Goal: Task Accomplishment & Management: Manage account settings

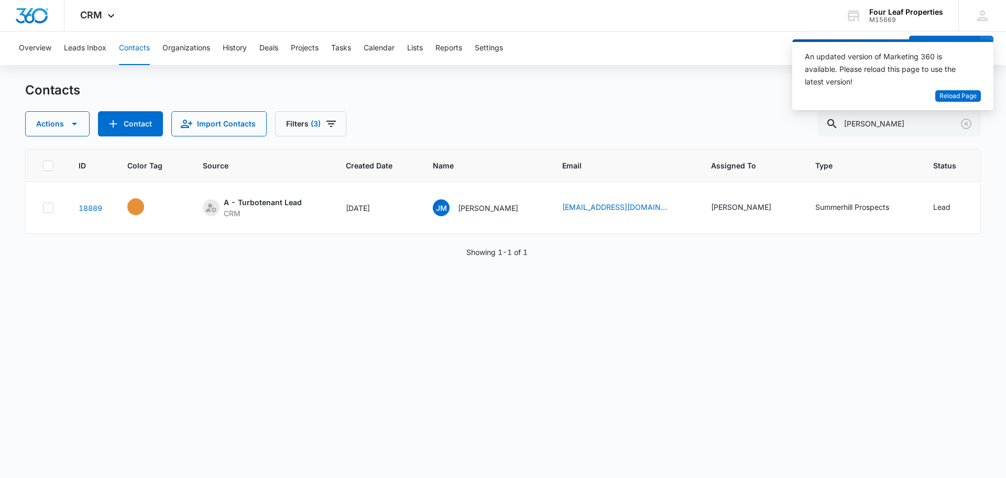
click at [749, 105] on div "Contacts Actions Contact Import Contacts Filters (3) custer" at bounding box center [503, 109] width 956 height 55
drag, startPoint x: 886, startPoint y: 123, endPoint x: 710, endPoint y: 136, distance: 177.1
click at [710, 136] on div "Contacts Actions Contact Import Contacts Filters (3) custer ID Color Tag Source…" at bounding box center [503, 279] width 956 height 395
paste input "[PERSON_NAME]"
type input "[PERSON_NAME]"
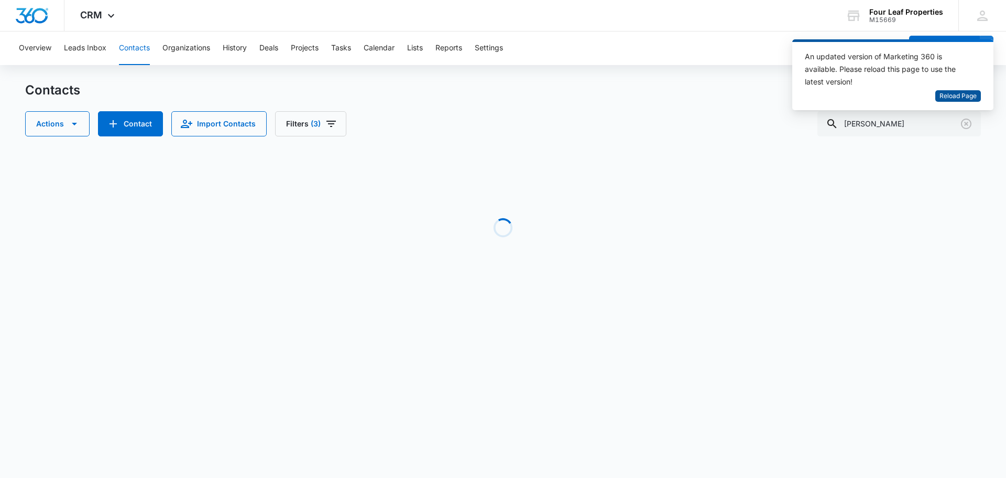
click at [972, 97] on span "Reload Page" at bounding box center [958, 96] width 37 height 10
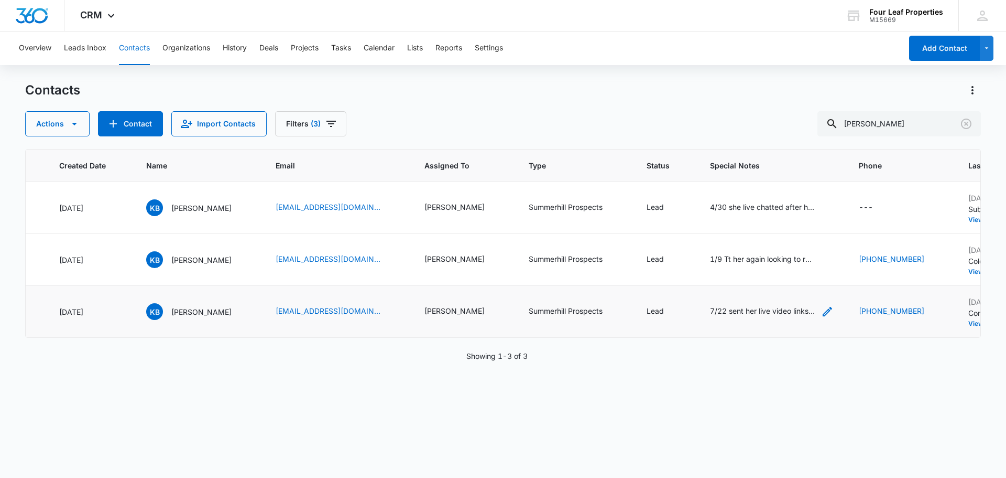
scroll to position [0, 288]
click at [717, 255] on div "1/9 Tt her again looking to rent but new job starting and 1st check won't be un…" at bounding box center [761, 258] width 105 height 11
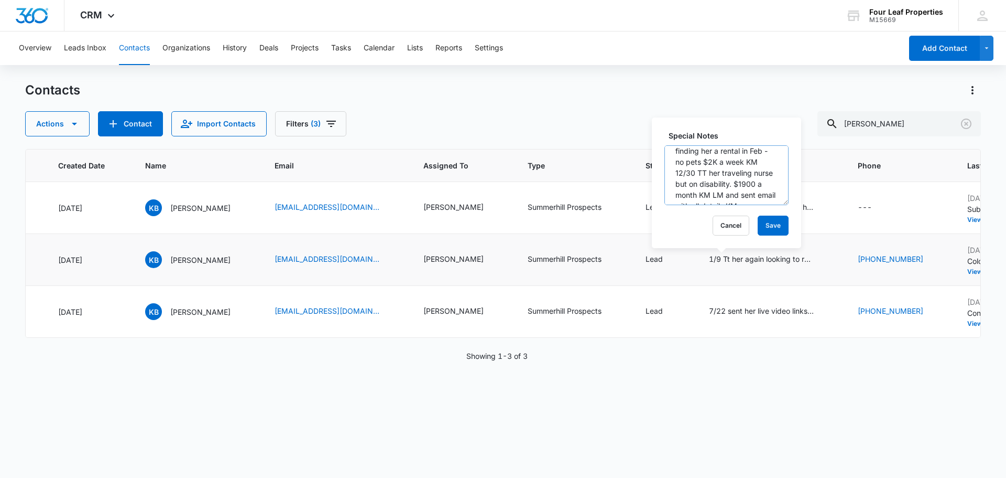
scroll to position [0, 0]
click at [736, 221] on button "Cancel" at bounding box center [731, 225] width 37 height 20
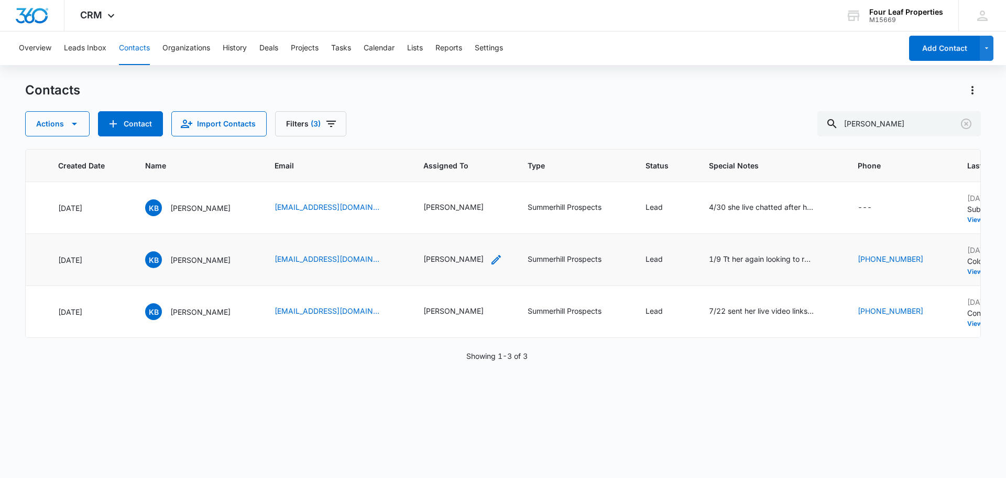
click at [424, 263] on div "[PERSON_NAME]" at bounding box center [454, 258] width 60 height 11
click at [434, 194] on icon "Remove Kelly Mursch" at bounding box center [437, 192] width 7 height 8
click at [425, 194] on div "Assigned To" at bounding box center [399, 193] width 66 height 24
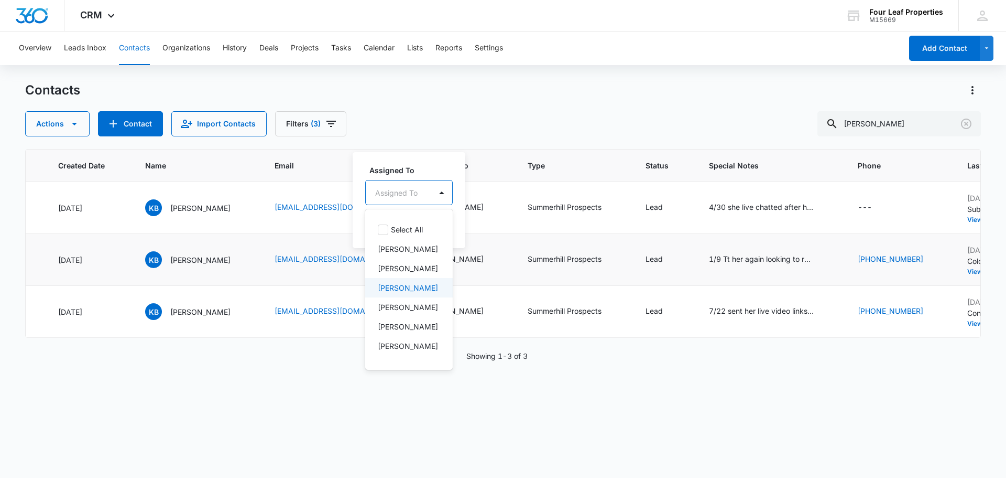
click at [415, 293] on p "[PERSON_NAME]" at bounding box center [408, 287] width 60 height 11
click at [473, 165] on label "Assigned To" at bounding box center [430, 169] width 120 height 11
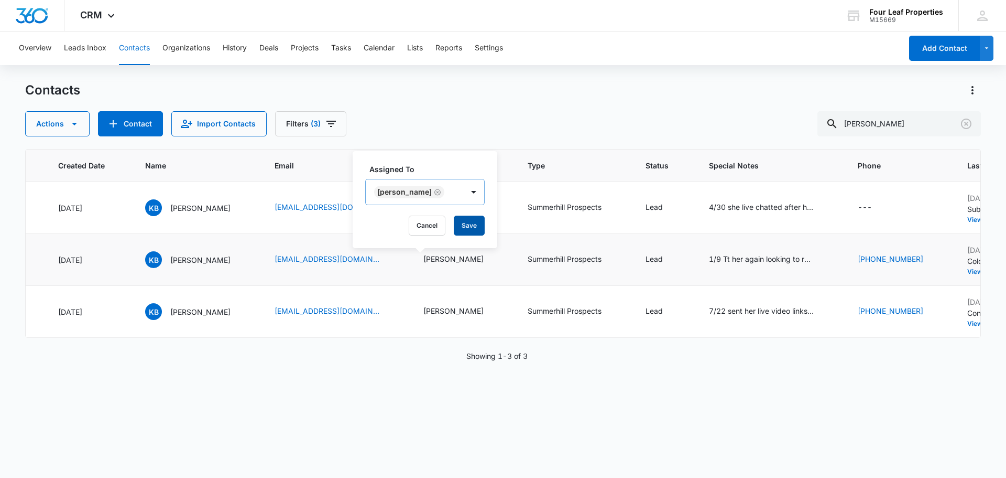
click at [469, 221] on button "Save" at bounding box center [469, 225] width 31 height 20
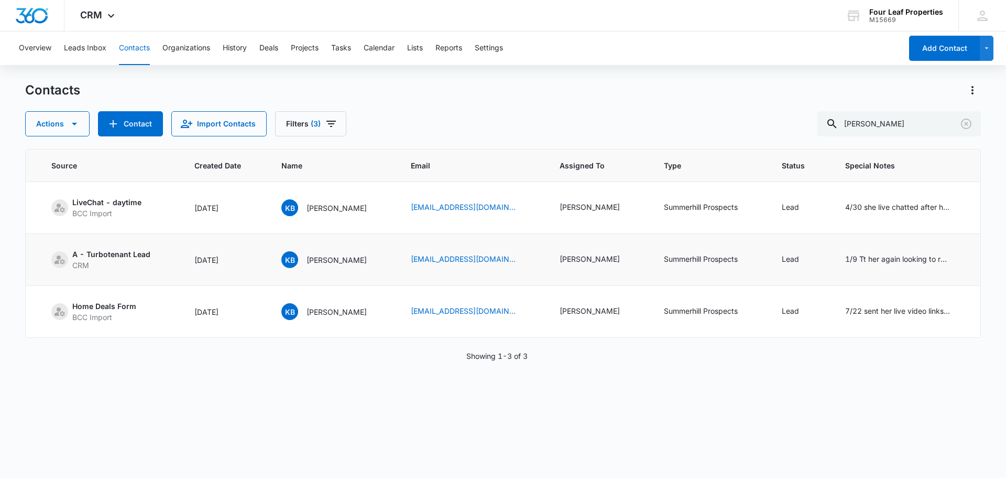
scroll to position [0, 74]
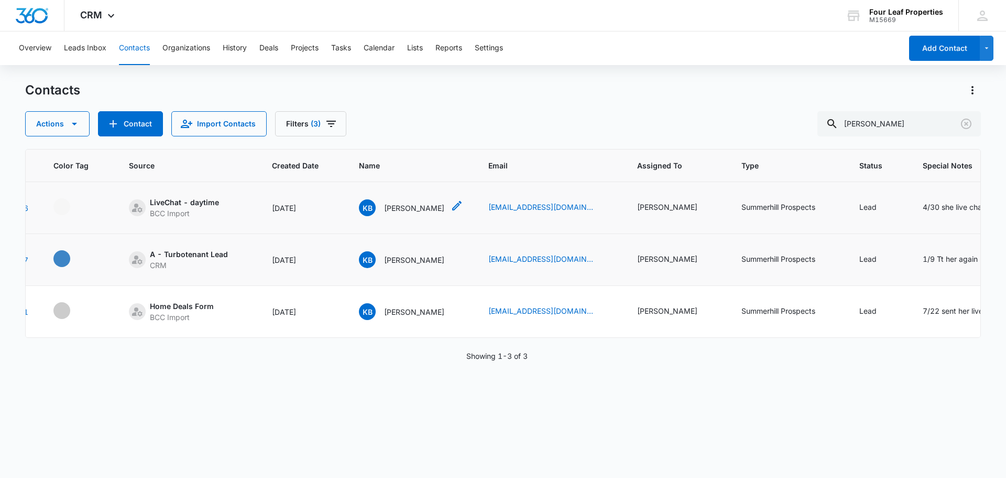
click at [407, 208] on p "[PERSON_NAME]" at bounding box center [414, 207] width 60 height 11
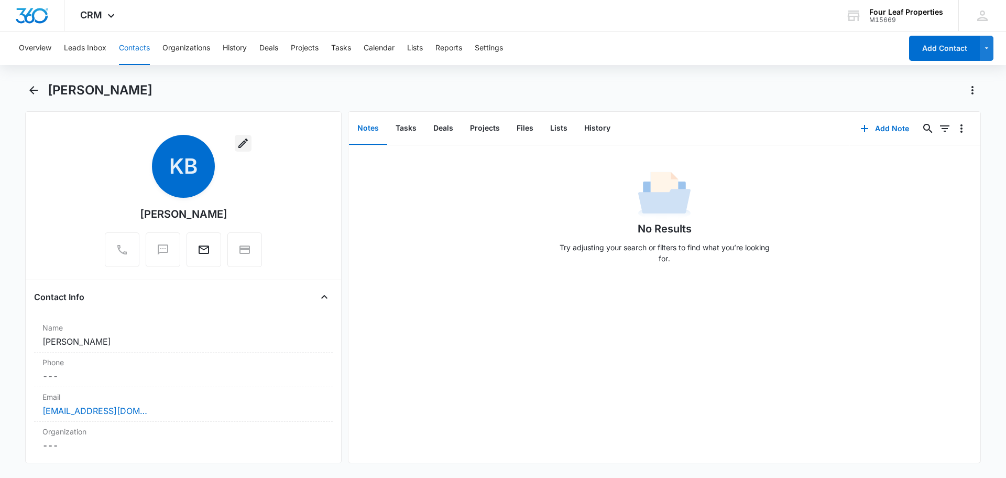
click at [241, 142] on icon "button" at bounding box center [242, 142] width 9 height 9
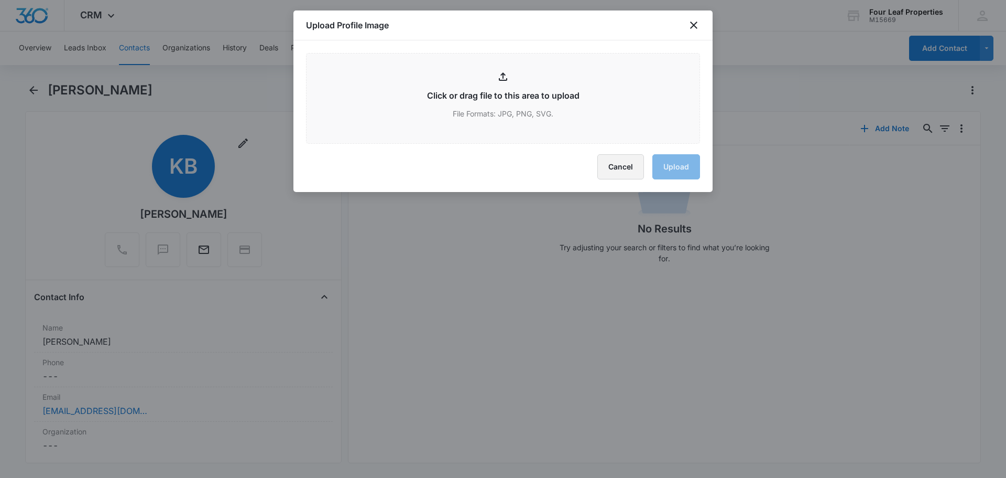
click at [622, 174] on button "Cancel" at bounding box center [621, 166] width 47 height 25
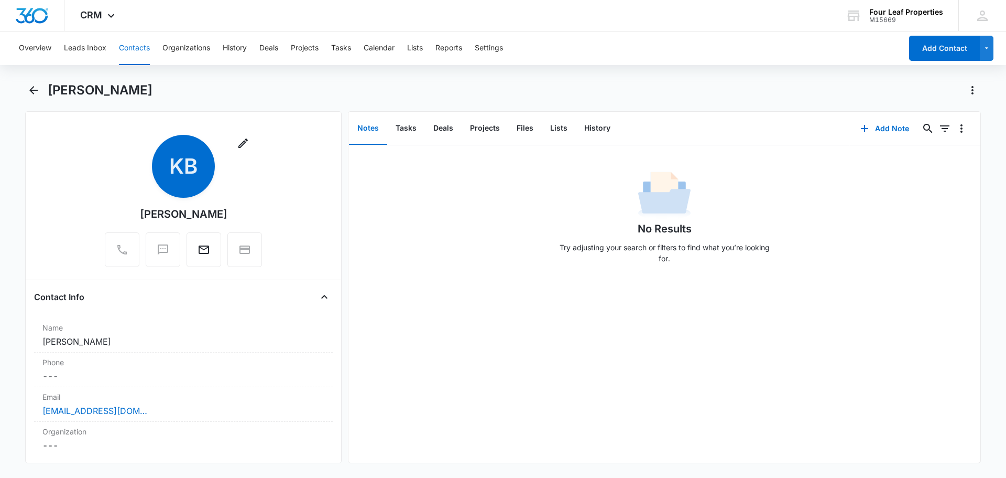
click at [197, 177] on span "KB" at bounding box center [183, 166] width 63 height 63
click at [24, 90] on main "[PERSON_NAME] Remove KB [PERSON_NAME] Contact Info Name Cancel Save Changes [PE…" at bounding box center [503, 279] width 1006 height 394
click at [28, 89] on icon "Back" at bounding box center [33, 90] width 13 height 13
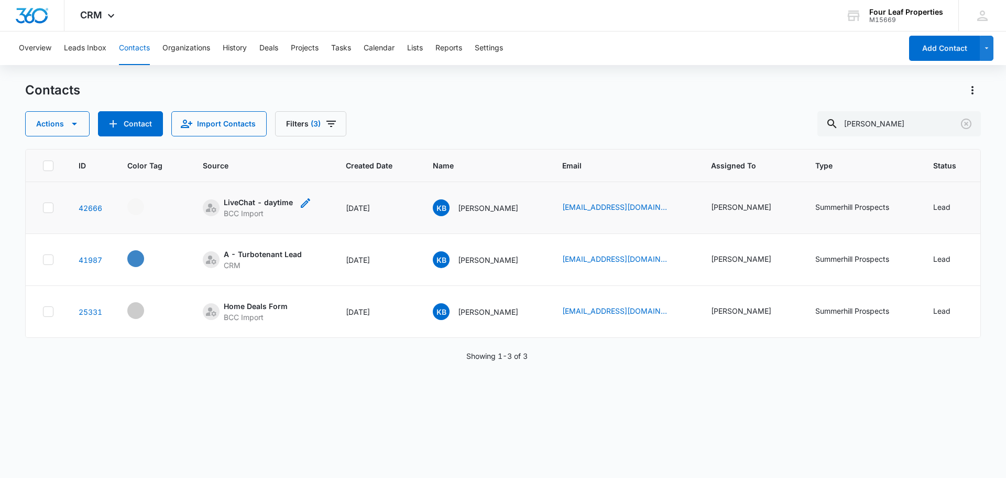
drag, startPoint x: 325, startPoint y: 208, endPoint x: 298, endPoint y: 208, distance: 27.3
click at [299, 208] on icon "Source - [object Object] - Select to Edit Field" at bounding box center [305, 203] width 13 height 13
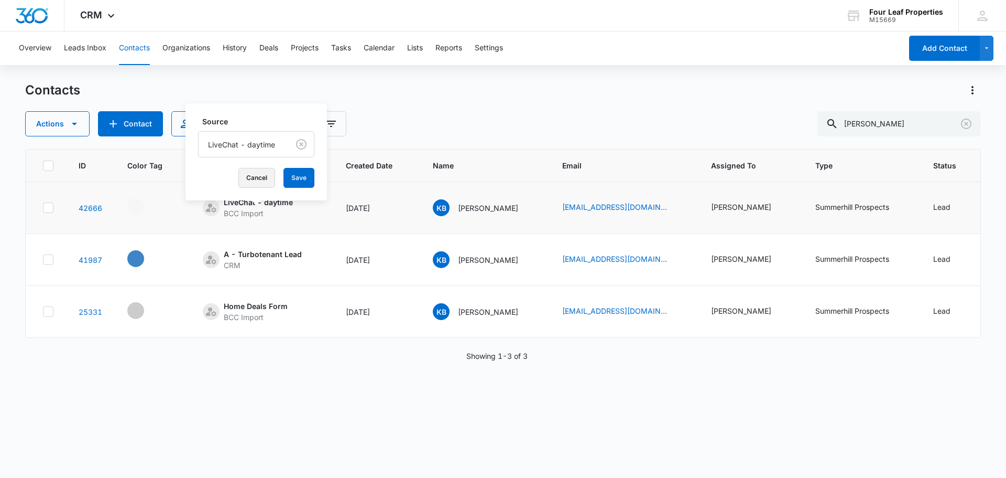
click at [260, 179] on button "Cancel" at bounding box center [256, 178] width 37 height 20
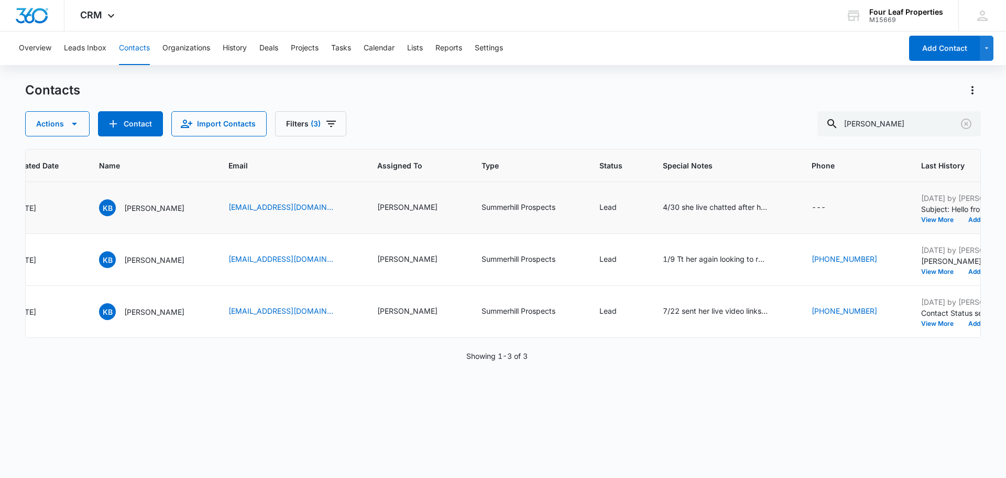
scroll to position [0, 461]
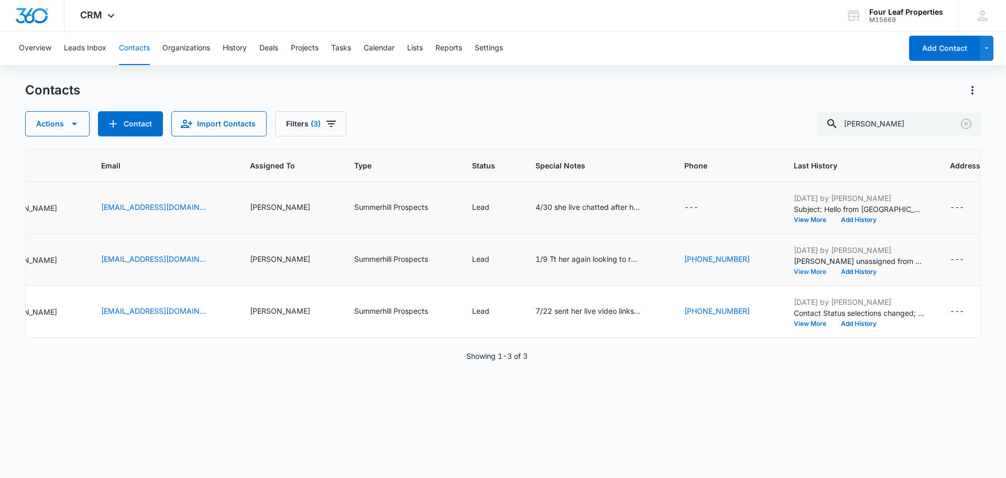
click at [794, 273] on button "View More" at bounding box center [814, 271] width 40 height 6
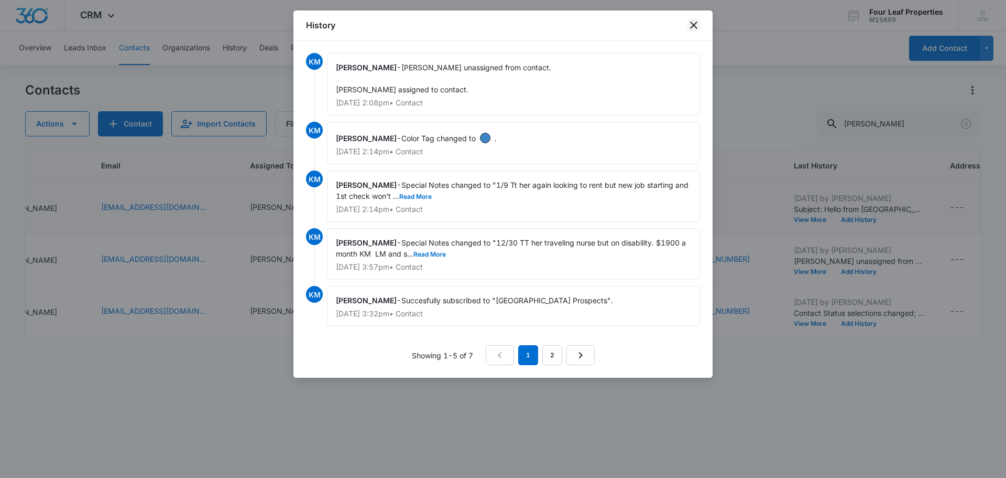
click at [688, 25] on icon "close" at bounding box center [694, 25] width 13 height 13
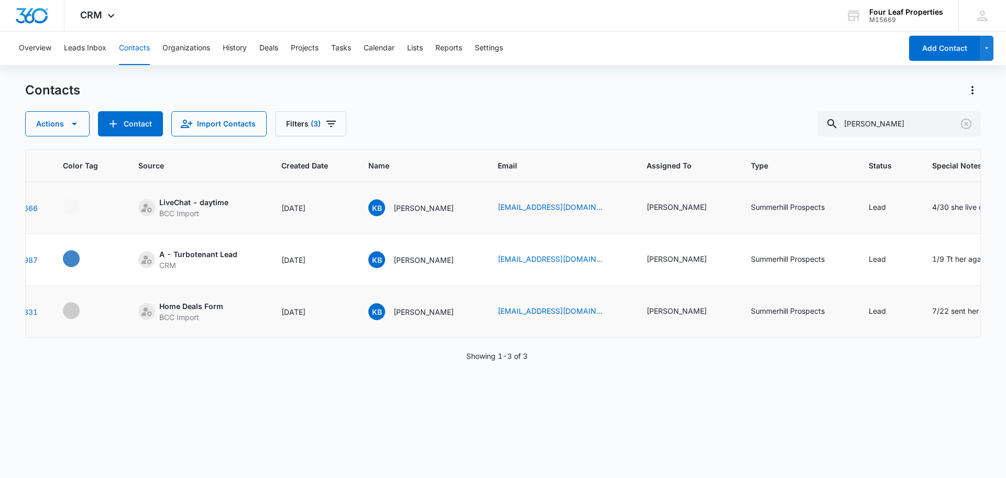
scroll to position [0, 49]
